Goal: Task Accomplishment & Management: Use online tool/utility

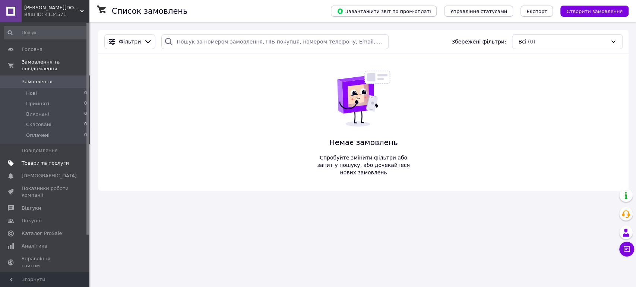
click at [53, 160] on span "Товари та послуги" at bounding box center [45, 163] width 47 height 7
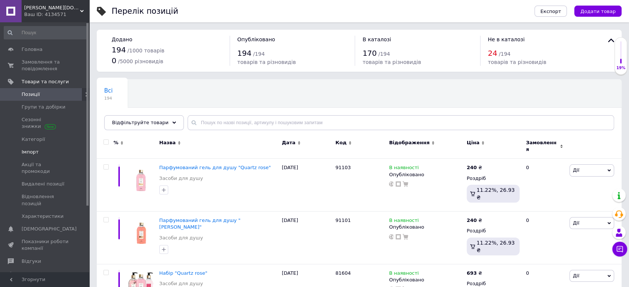
click at [30, 154] on span "Імпорт" at bounding box center [30, 152] width 17 height 7
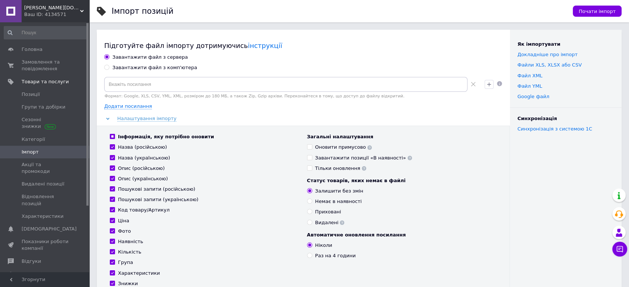
click at [108, 68] on input "Завантажити файл з комп'ютера" at bounding box center [106, 67] width 5 height 5
radio input "true"
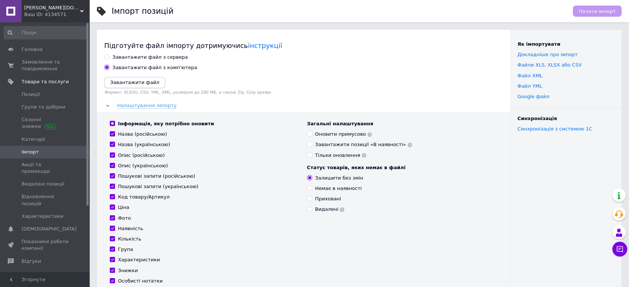
click at [126, 82] on icon "Завантажити файл" at bounding box center [134, 83] width 49 height 6
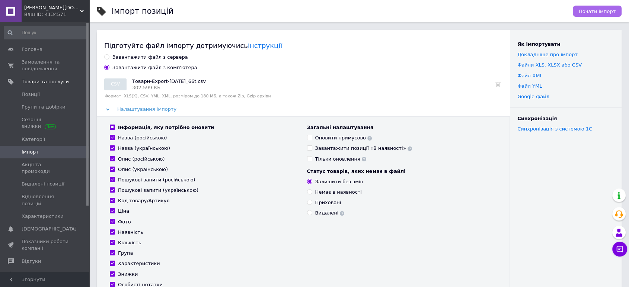
click at [593, 11] on span "Почати імпорт" at bounding box center [597, 12] width 37 height 6
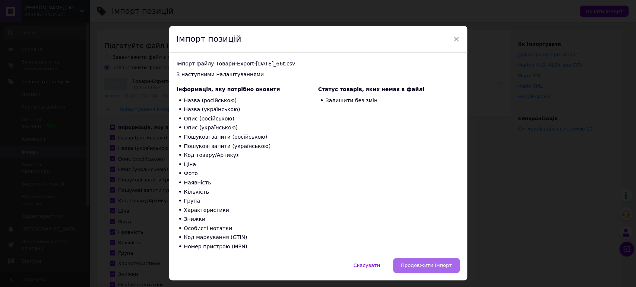
click at [436, 266] on span "Продовжити імпорт" at bounding box center [426, 266] width 51 height 6
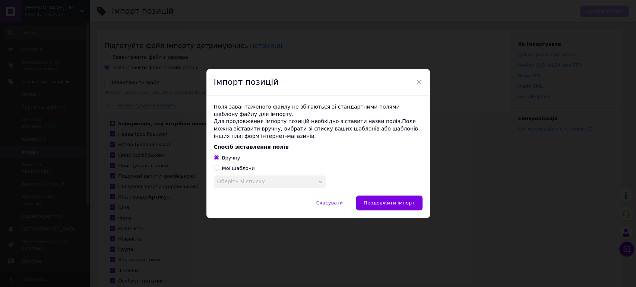
click at [241, 169] on div "Мої шаблони" at bounding box center [238, 168] width 33 height 7
click at [219, 169] on input "Мої шаблони" at bounding box center [216, 168] width 5 height 5
radio input "true"
click at [263, 179] on span "Оберіть зі списку" at bounding box center [270, 182] width 112 height 13
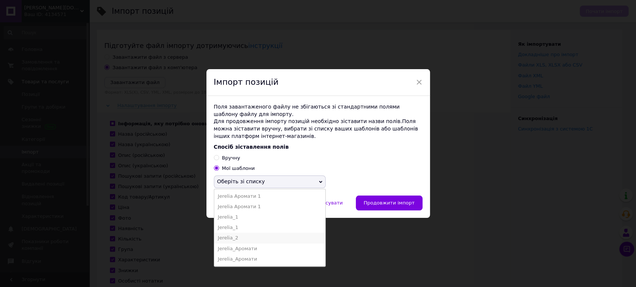
click at [255, 236] on li "Jerelia_2" at bounding box center [269, 238] width 111 height 10
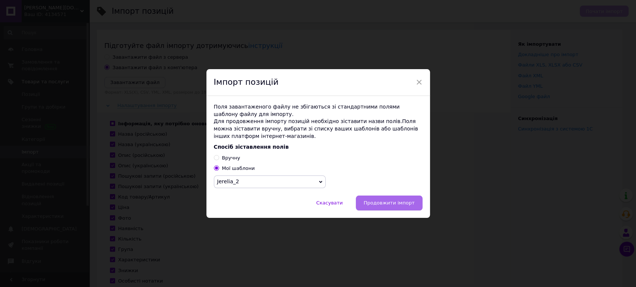
click at [384, 203] on span "Продовжити імпорт" at bounding box center [388, 203] width 51 height 6
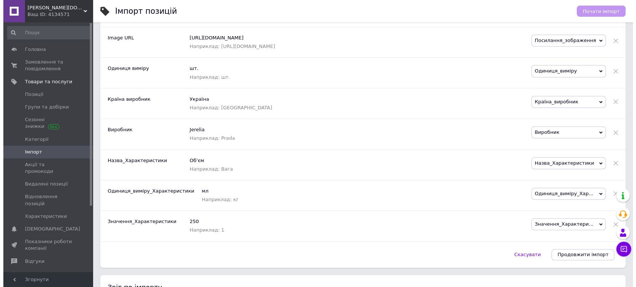
scroll to position [786, 0]
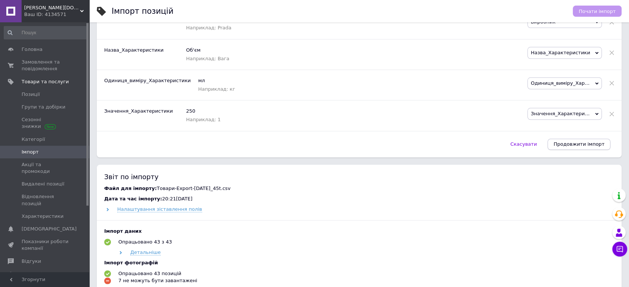
click at [580, 142] on span "Продовжити імпорт" at bounding box center [579, 145] width 51 height 6
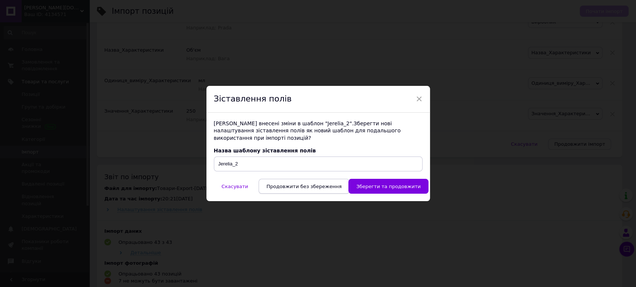
click at [315, 184] on span "Продовжити без збереження" at bounding box center [303, 187] width 75 height 6
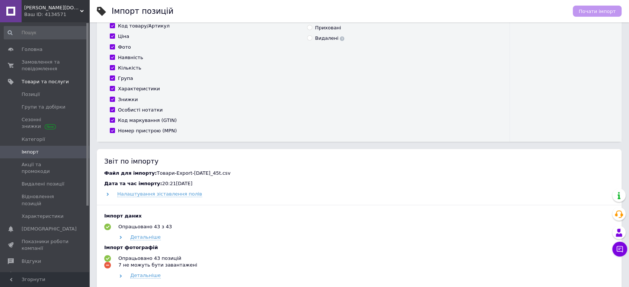
scroll to position [171, 0]
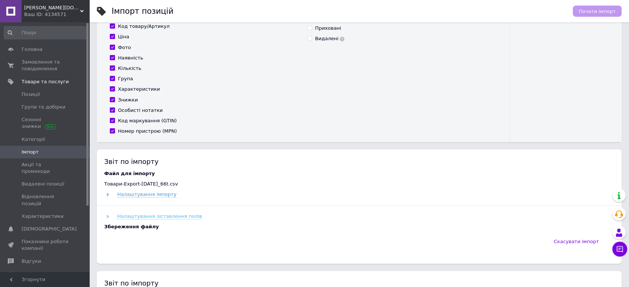
click at [108, 217] on use at bounding box center [108, 216] width 2 height 3
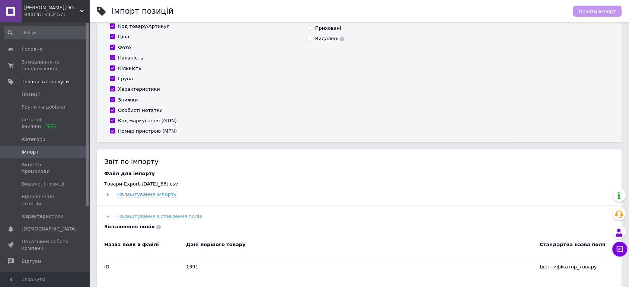
click at [108, 217] on use at bounding box center [107, 217] width 3 height 2
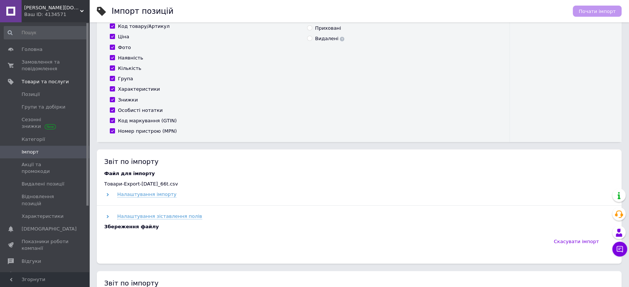
click at [107, 192] on div "Налаштування імпорту" at bounding box center [359, 194] width 510 height 7
click at [106, 196] on icon at bounding box center [107, 194] width 3 height 3
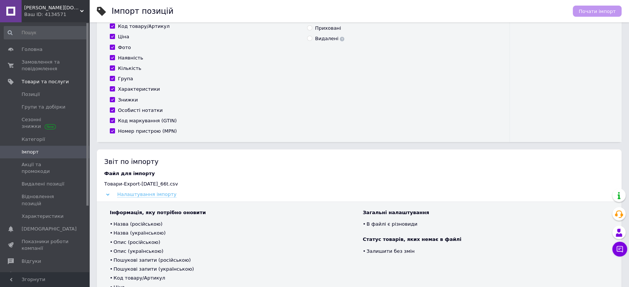
click at [106, 196] on icon at bounding box center [107, 194] width 3 height 3
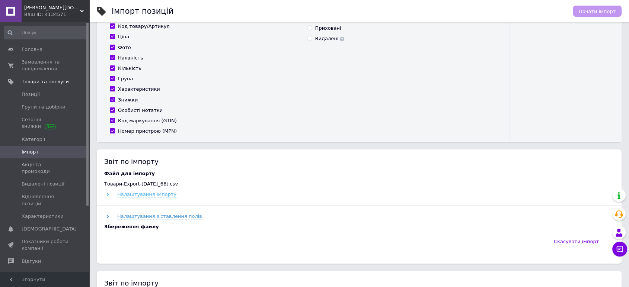
click at [107, 195] on icon at bounding box center [107, 194] width 3 height 3
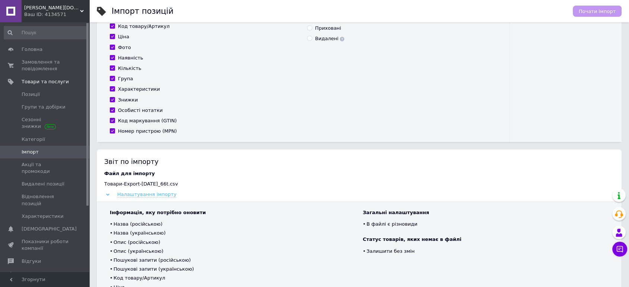
click at [107, 195] on icon at bounding box center [107, 194] width 3 height 3
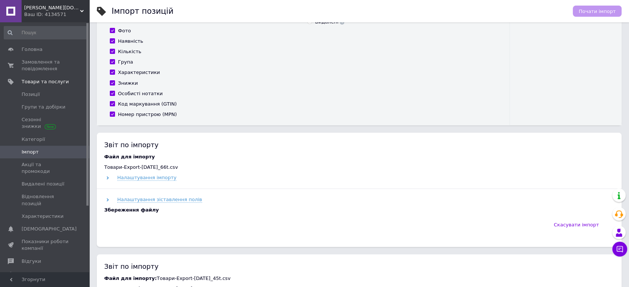
scroll to position [207, 0]
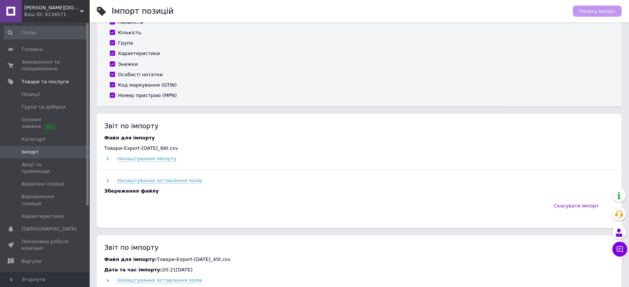
click at [209, 207] on div "Скасувати імпорт" at bounding box center [359, 209] width 510 height 22
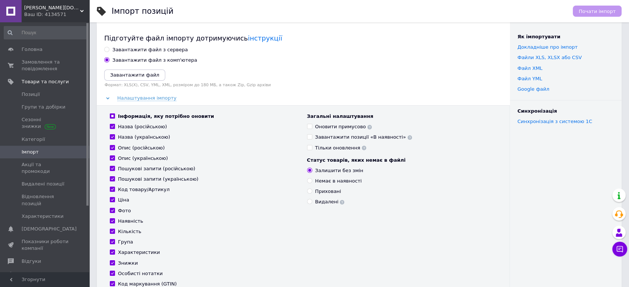
scroll to position [0, 0]
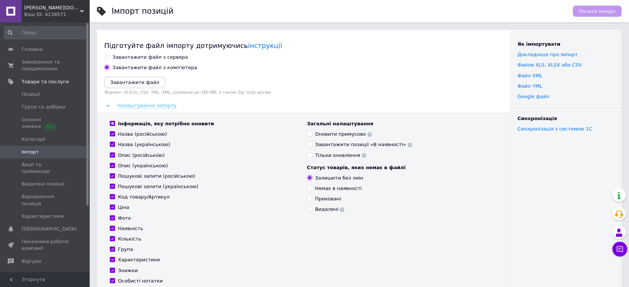
click at [106, 104] on icon at bounding box center [107, 105] width 3 height 3
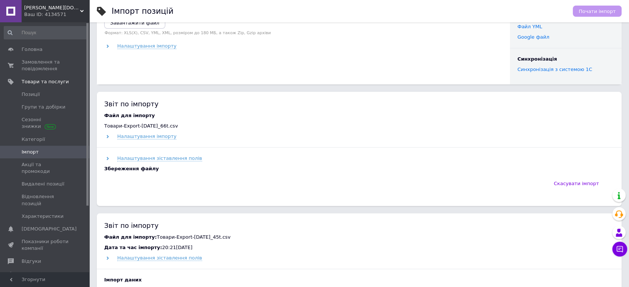
scroll to position [83, 0]
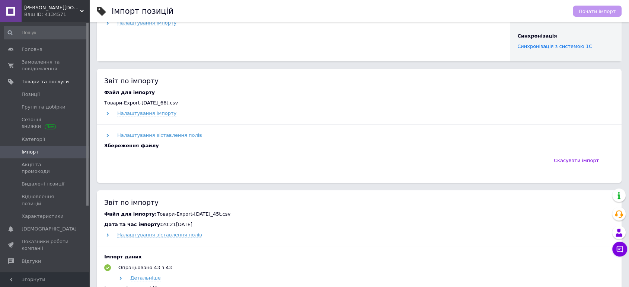
click at [78, 9] on span "[PERSON_NAME][DOMAIN_NAME]" at bounding box center [52, 7] width 56 height 7
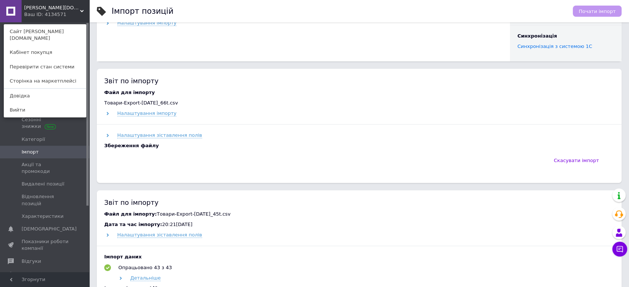
click at [187, 171] on div "Скасувати імпорт" at bounding box center [359, 164] width 510 height 22
click at [76, 10] on div "[PERSON_NAME][DOMAIN_NAME] Ваш ID: 4134571 Сайт [PERSON_NAME][DOMAIN_NAME] Кабі…" at bounding box center [44, 11] width 89 height 22
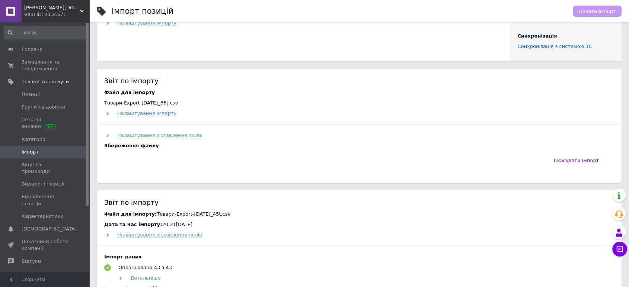
click at [109, 135] on icon at bounding box center [107, 135] width 3 height 3
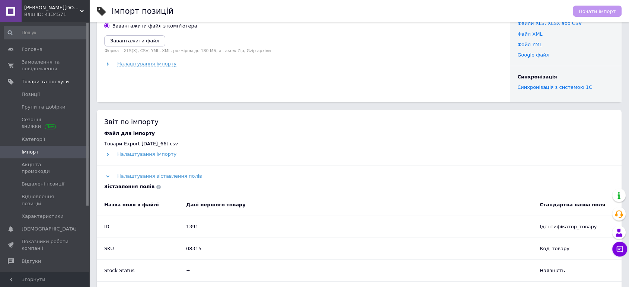
scroll to position [41, 0]
click at [108, 176] on icon at bounding box center [107, 176] width 3 height 3
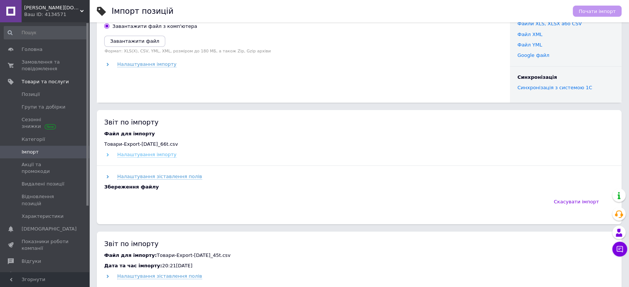
click at [108, 154] on use at bounding box center [108, 154] width 2 height 3
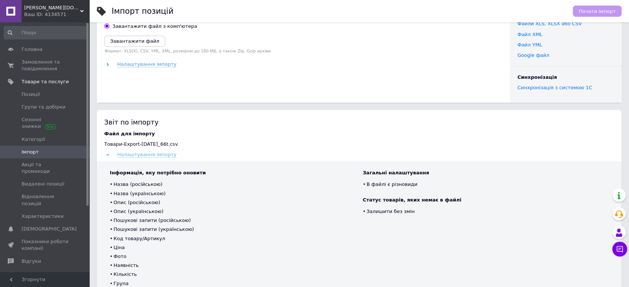
click at [108, 154] on icon at bounding box center [107, 154] width 3 height 3
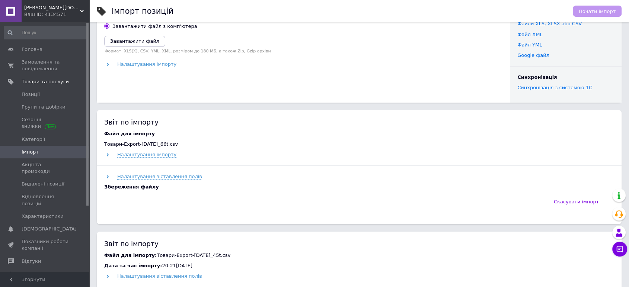
scroll to position [0, 0]
